Goal: Task Accomplishment & Management: Manage account settings

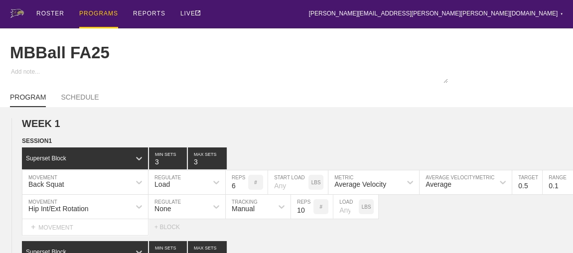
click at [94, 14] on div "PROGRAMS" at bounding box center [98, 14] width 39 height 28
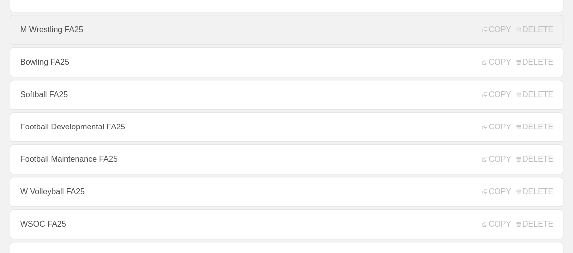
scroll to position [317, 0]
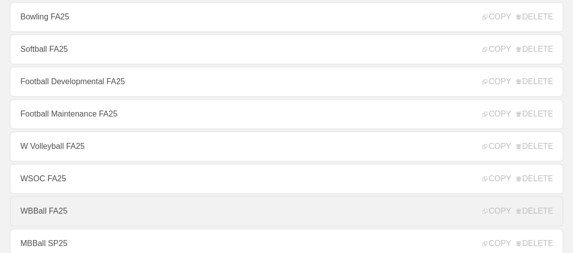
click at [47, 217] on link "WBBall FA25" at bounding box center [286, 211] width 553 height 30
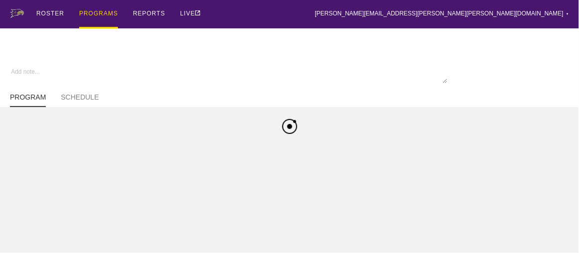
type textarea "x"
type input "WBBall FA25"
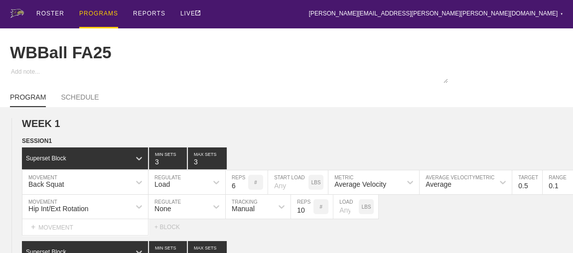
click at [112, 15] on div "PROGRAMS" at bounding box center [98, 14] width 39 height 28
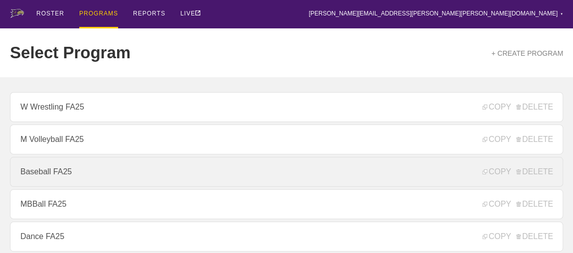
click at [74, 181] on link "Baseball FA25" at bounding box center [286, 172] width 553 height 30
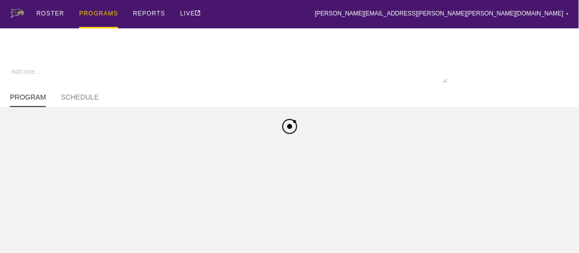
type textarea "x"
type input "Baseball FA25"
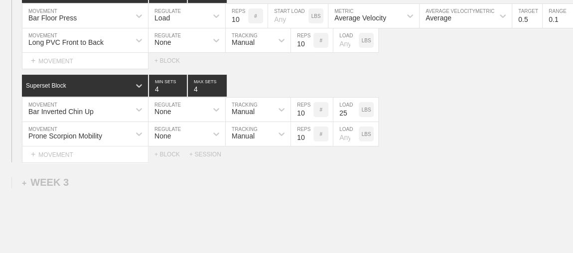
scroll to position [1992, 0]
